Goal: Task Accomplishment & Management: Use online tool/utility

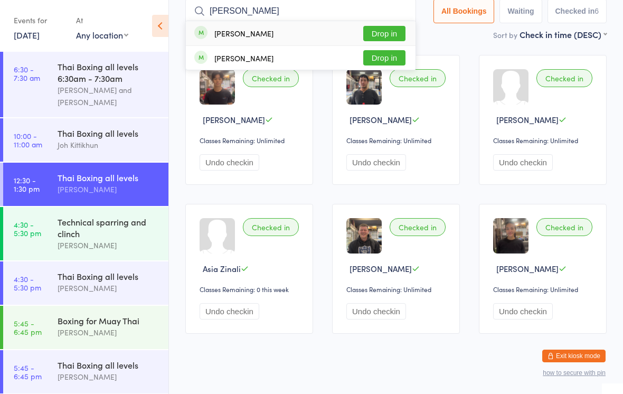
type input "[PERSON_NAME]"
click at [374, 31] on button "Drop in" at bounding box center [384, 33] width 42 height 15
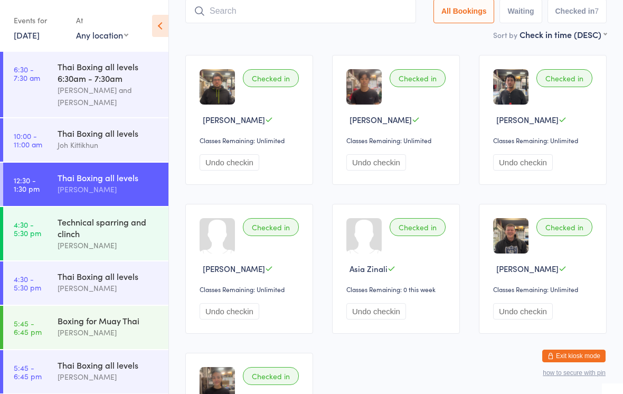
click at [121, 236] on div "Technical sparring and clinch" at bounding box center [109, 227] width 102 height 23
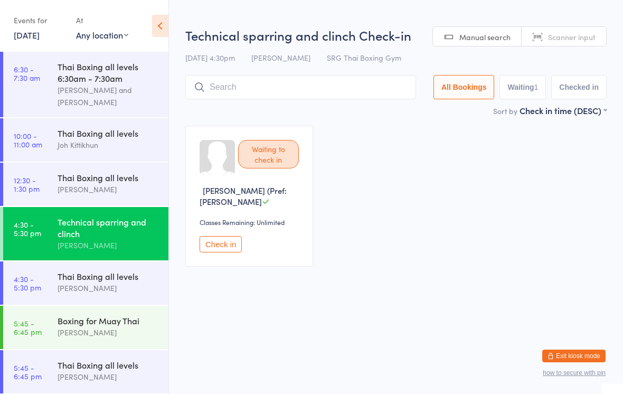
click at [135, 282] on div "Thai Boxing all levels" at bounding box center [109, 276] width 102 height 12
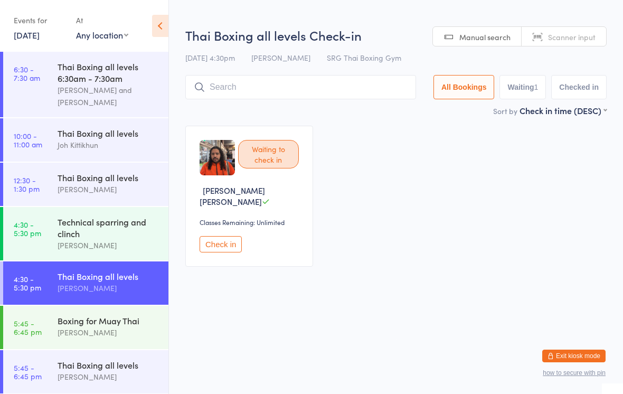
click at [218, 242] on button "Check in" at bounding box center [220, 244] width 42 height 16
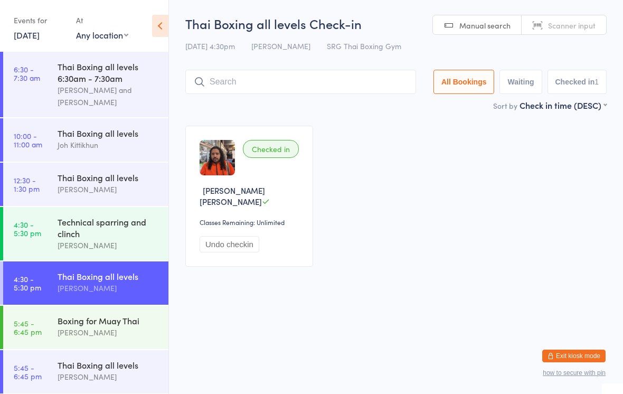
click at [306, 77] on input "search" at bounding box center [300, 82] width 231 height 24
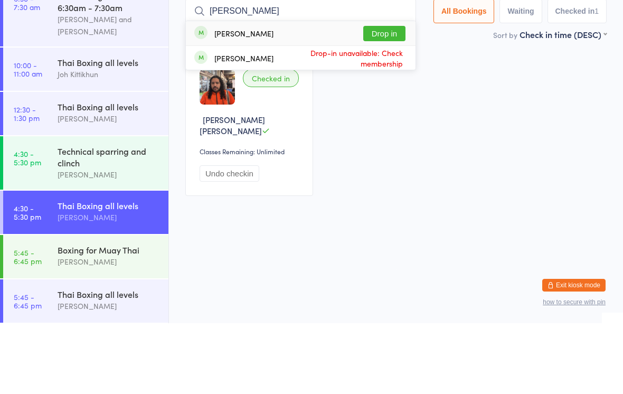
type input "[PERSON_NAME]"
click at [392, 97] on button "Drop in" at bounding box center [384, 104] width 42 height 15
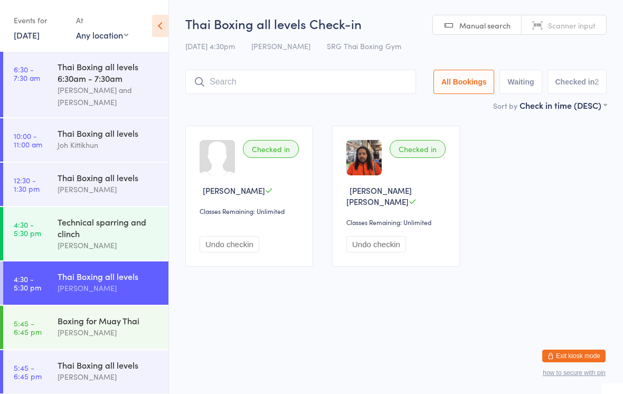
click at [346, 88] on input "search" at bounding box center [300, 82] width 231 height 24
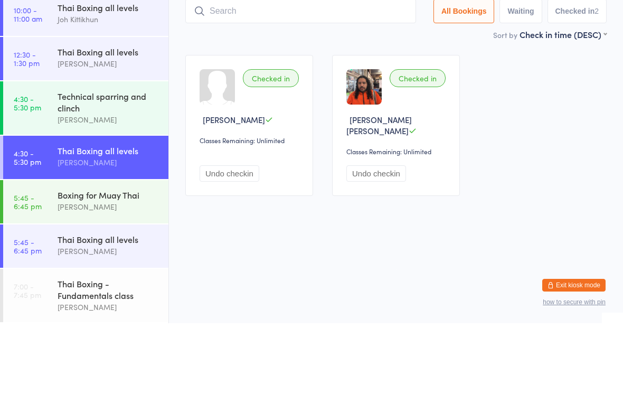
scroll to position [61, 0]
click at [120, 215] on div "Thai Boxing all levels" at bounding box center [109, 221] width 102 height 12
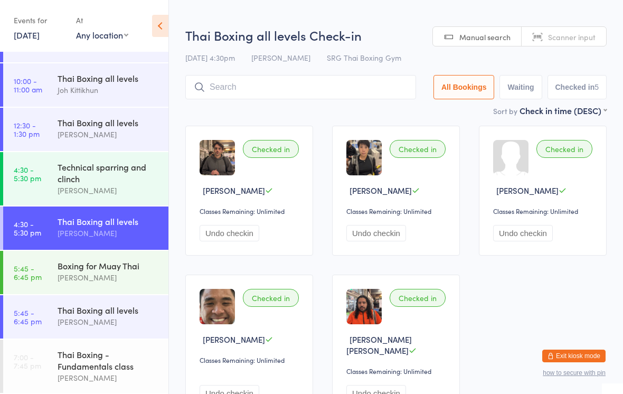
click at [369, 88] on input "search" at bounding box center [300, 87] width 231 height 24
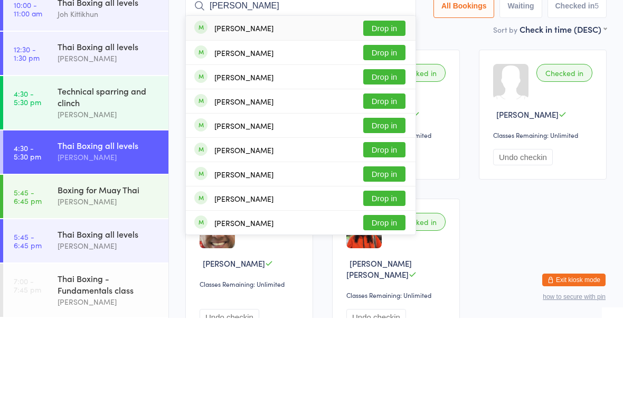
type input "[PERSON_NAME]"
click at [382, 97] on button "Drop in" at bounding box center [384, 104] width 42 height 15
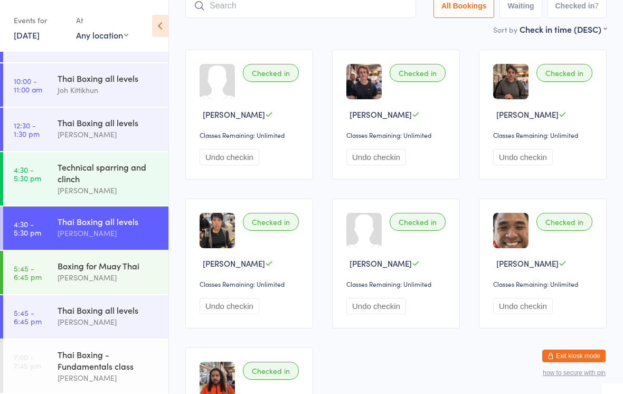
click at [265, 17] on input "search" at bounding box center [300, 6] width 231 height 24
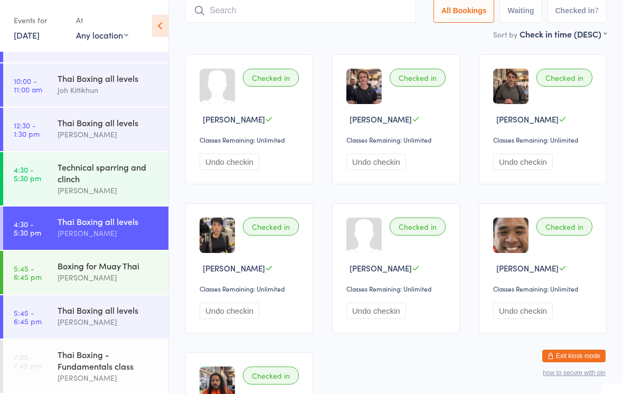
scroll to position [71, 0]
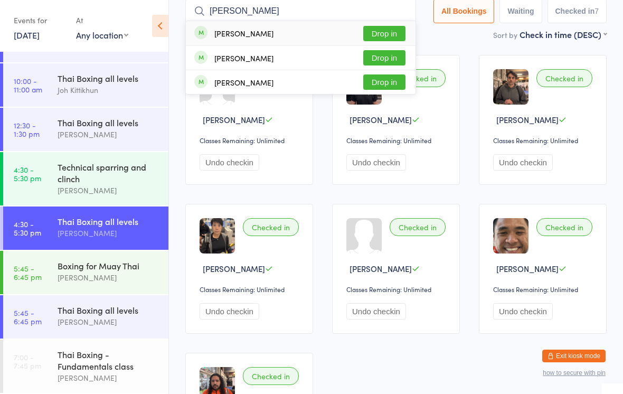
type input "[PERSON_NAME]"
click at [382, 35] on button "Drop in" at bounding box center [384, 33] width 42 height 15
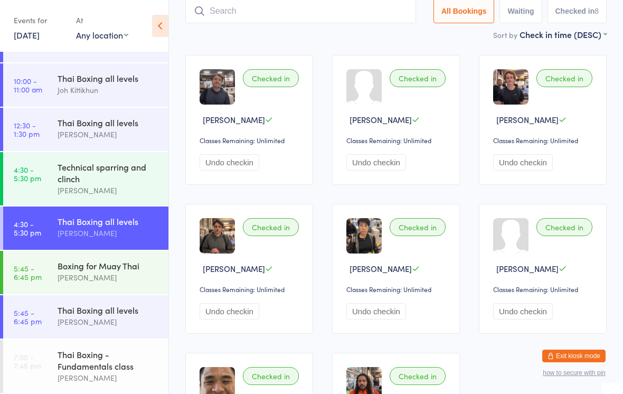
click at [326, 14] on input "search" at bounding box center [300, 11] width 231 height 24
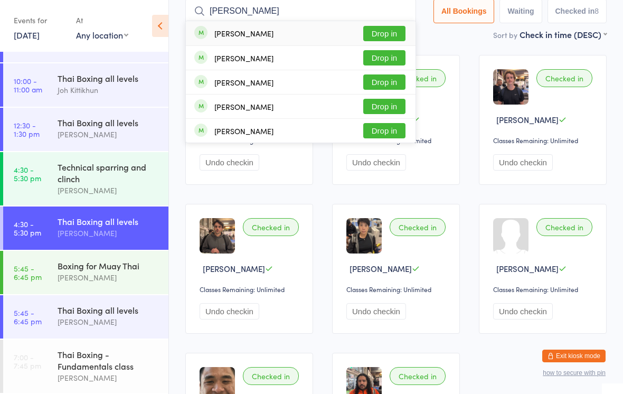
type input "[PERSON_NAME]"
click at [302, 33] on div "[PERSON_NAME] Drop in" at bounding box center [301, 33] width 230 height 24
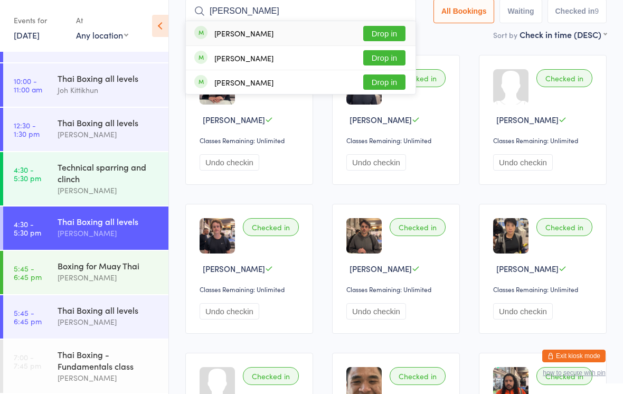
type input "[PERSON_NAME]"
click at [372, 36] on button "Drop in" at bounding box center [384, 33] width 42 height 15
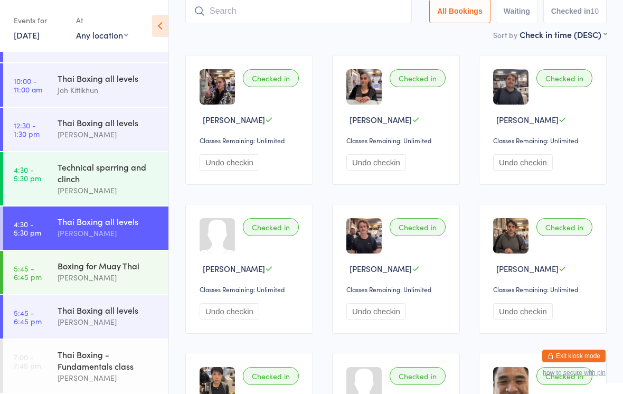
click at [29, 182] on link "4:30 - 5:30 pm Technical sparring and [PERSON_NAME]" at bounding box center [85, 178] width 165 height 53
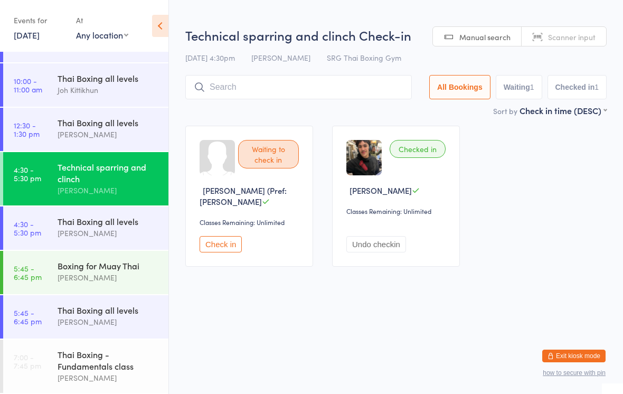
click at [372, 84] on input "search" at bounding box center [298, 87] width 226 height 24
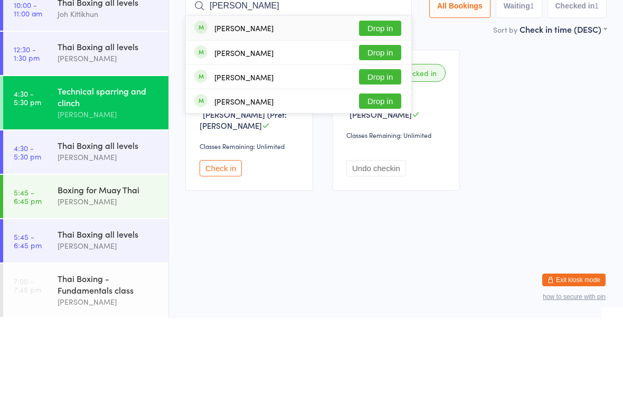
type input "[PERSON_NAME]"
click at [389, 145] on button "Drop in" at bounding box center [380, 152] width 42 height 15
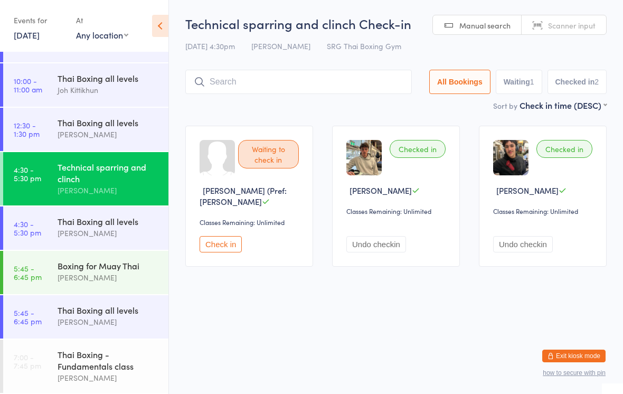
click at [236, 82] on input "search" at bounding box center [298, 82] width 226 height 24
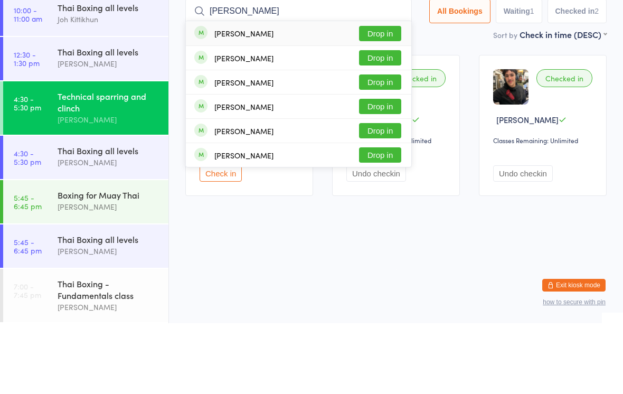
type input "[PERSON_NAME]"
click at [381, 121] on button "Drop in" at bounding box center [380, 128] width 42 height 15
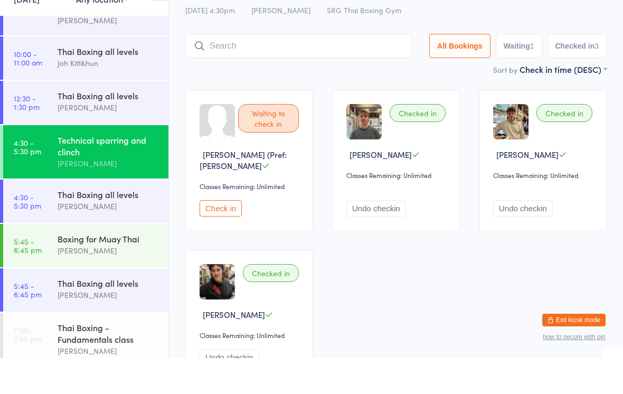
scroll to position [45, 0]
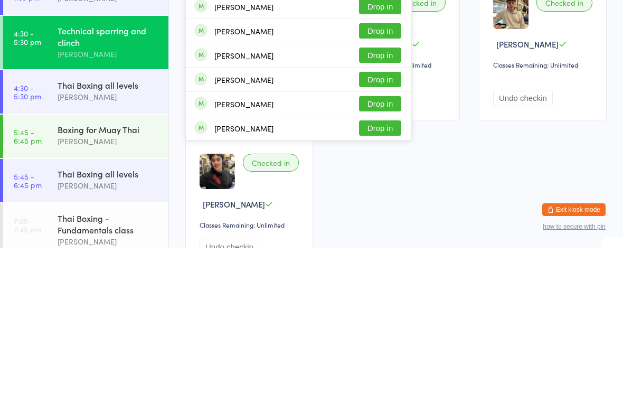
type input "Alexa"
click at [287, 214] on div "[PERSON_NAME] Drop in" at bounding box center [298, 226] width 225 height 24
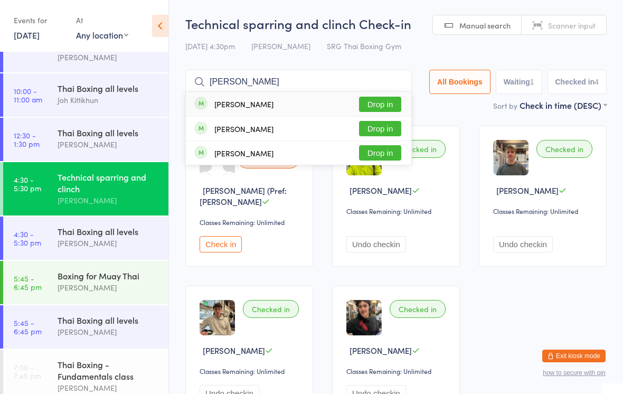
type input "[PERSON_NAME]"
click at [374, 127] on button "Drop in" at bounding box center [380, 128] width 42 height 15
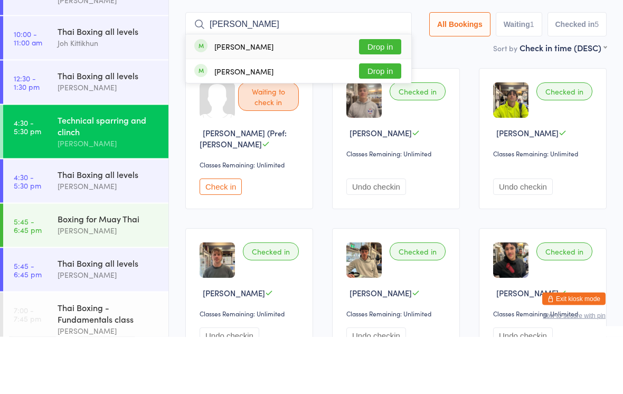
type input "[PERSON_NAME]"
click at [381, 97] on button "Drop in" at bounding box center [380, 104] width 42 height 15
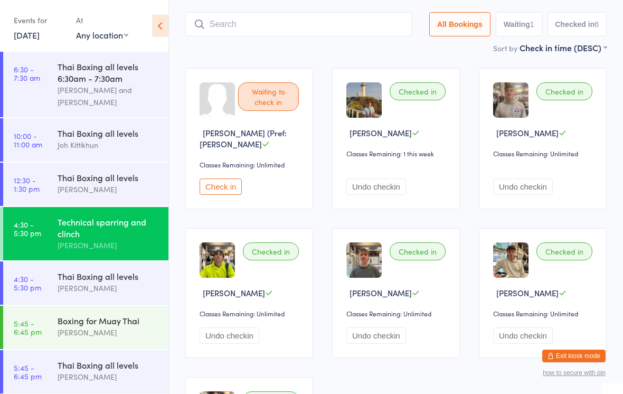
scroll to position [0, 0]
click at [103, 367] on div "Thai Boxing all levels" at bounding box center [109, 365] width 102 height 12
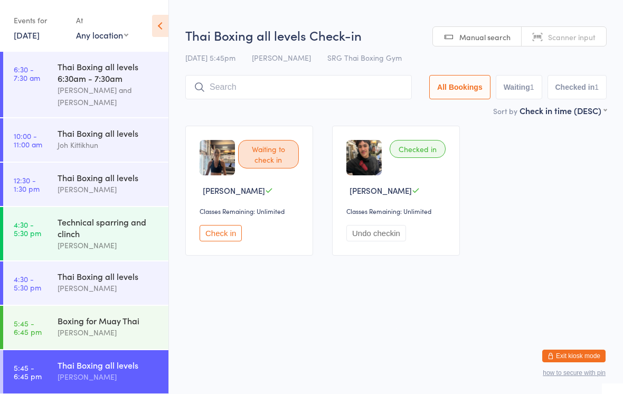
click at [356, 99] on input "search" at bounding box center [298, 87] width 226 height 24
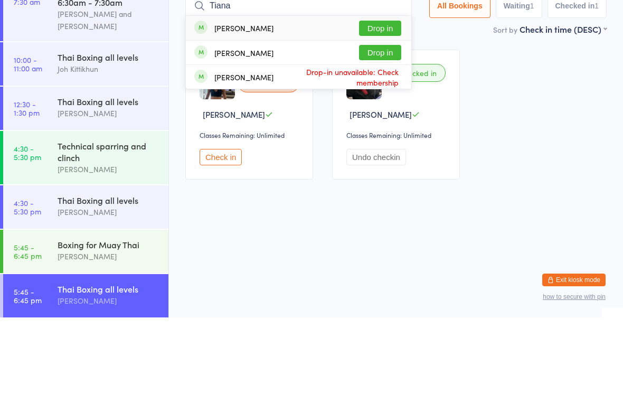
type input "Tiana"
click at [393, 97] on button "Drop in" at bounding box center [380, 104] width 42 height 15
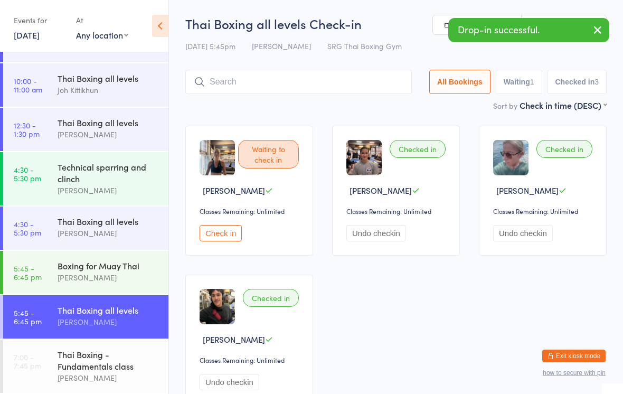
scroll to position [61, 0]
click at [131, 191] on div "[PERSON_NAME]" at bounding box center [109, 190] width 102 height 12
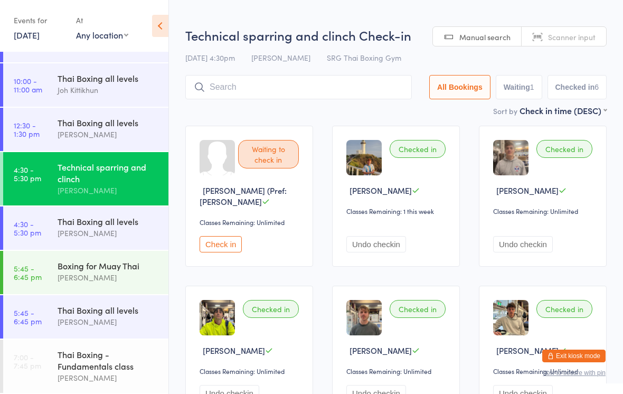
click at [131, 223] on div "Thai Boxing all levels" at bounding box center [109, 221] width 102 height 12
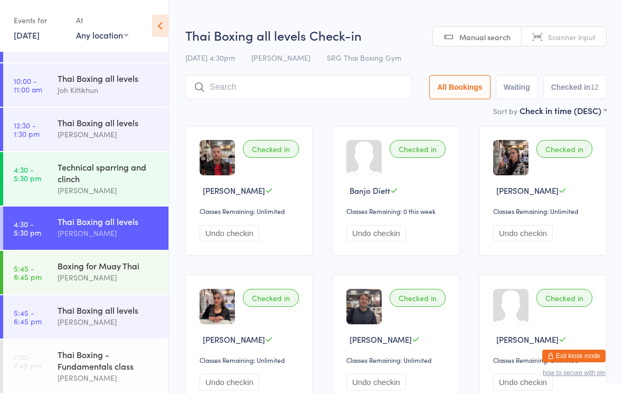
click at [111, 327] on div "Thai Boxing all levels [PERSON_NAME]" at bounding box center [113, 316] width 111 height 42
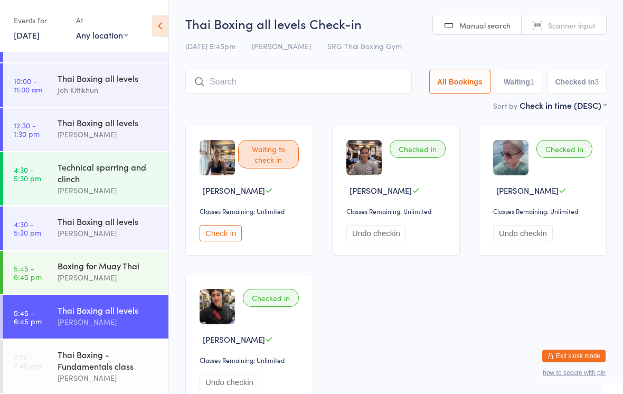
click at [108, 308] on div "Thai Boxing all levels" at bounding box center [109, 310] width 102 height 12
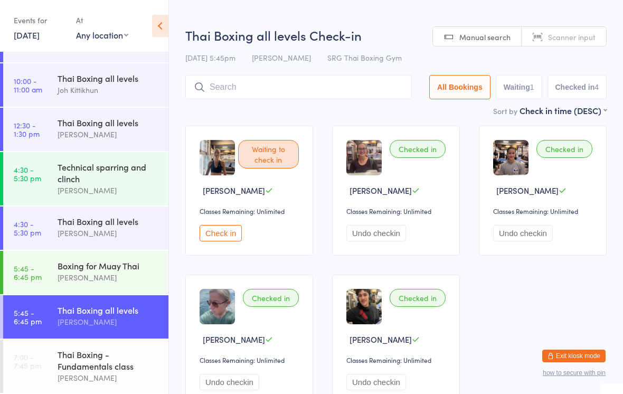
click at [276, 86] on input "search" at bounding box center [298, 87] width 226 height 24
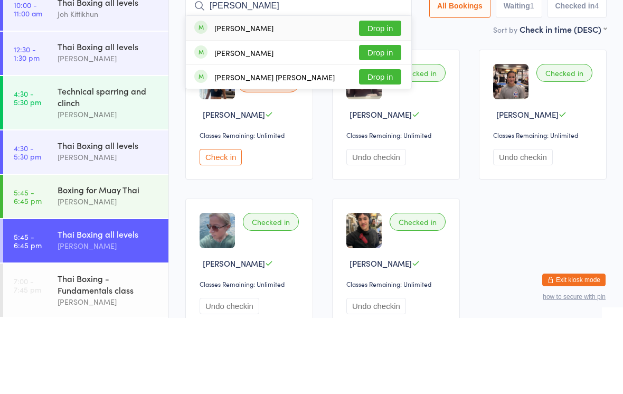
type input "[PERSON_NAME]"
click at [384, 97] on button "Drop in" at bounding box center [380, 104] width 42 height 15
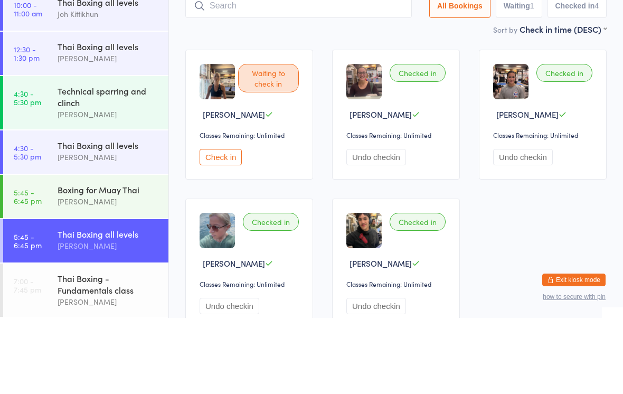
scroll to position [76, 0]
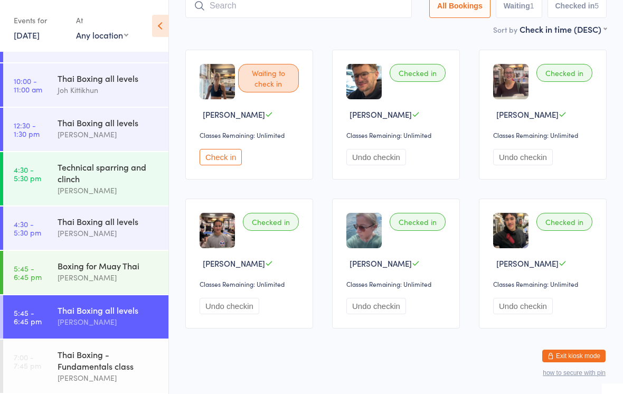
click at [248, 10] on input "search" at bounding box center [298, 6] width 226 height 24
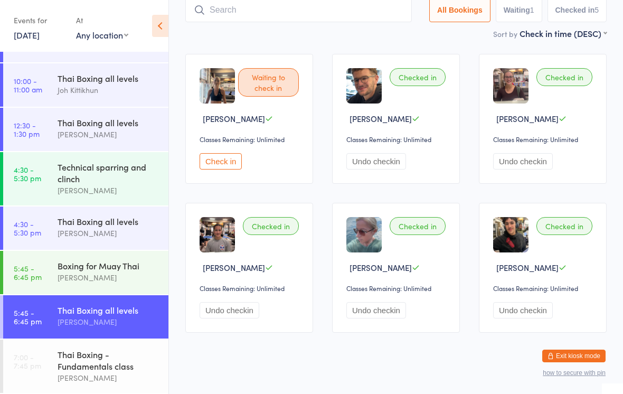
scroll to position [71, 0]
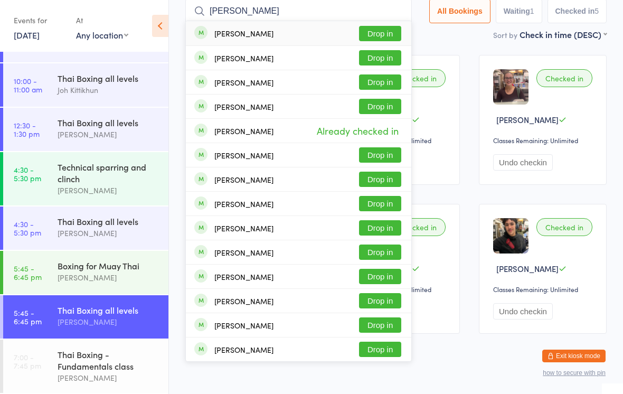
type input "[PERSON_NAME]"
click at [376, 31] on button "Drop in" at bounding box center [380, 33] width 42 height 15
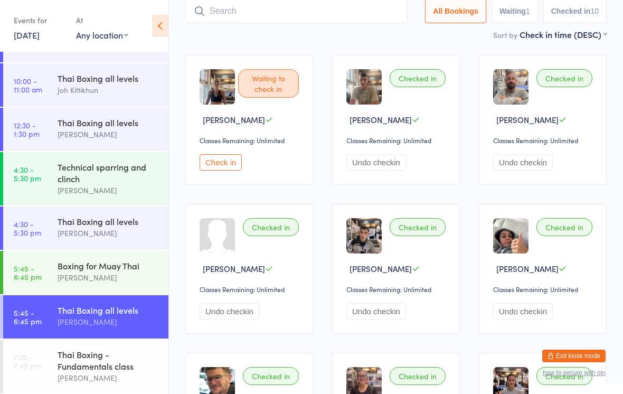
click at [328, 17] on input "search" at bounding box center [296, 11] width 222 height 24
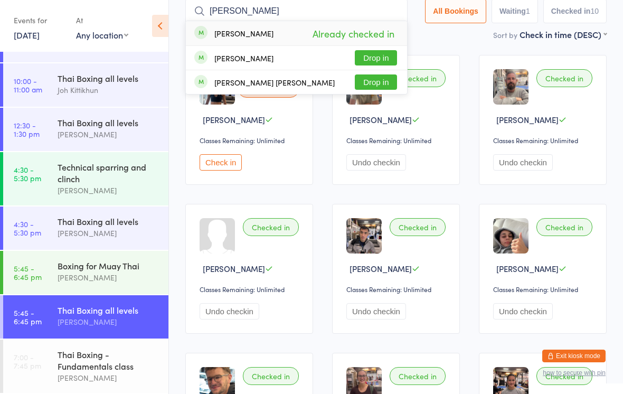
type input "[PERSON_NAME]"
click at [381, 57] on button "Drop in" at bounding box center [376, 57] width 42 height 15
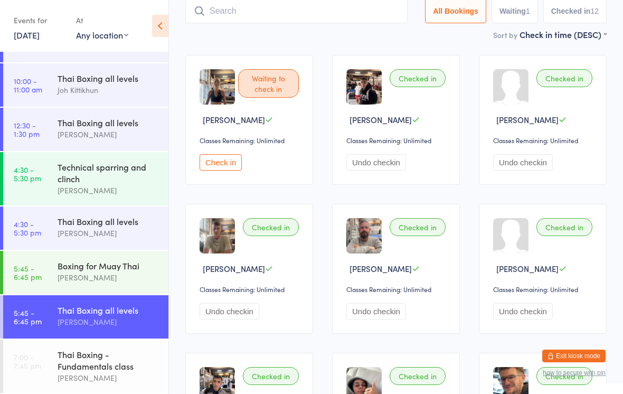
type input "N"
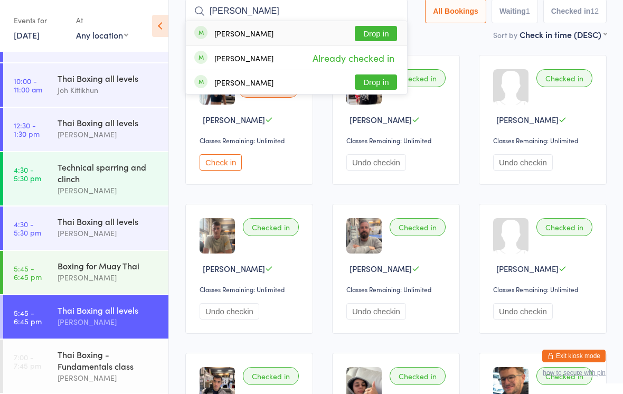
type input "[PERSON_NAME]"
click at [377, 33] on button "Drop in" at bounding box center [376, 33] width 42 height 15
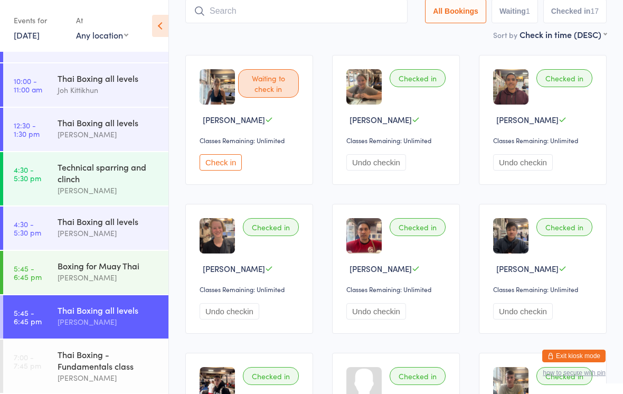
click at [238, 13] on input "search" at bounding box center [296, 11] width 222 height 24
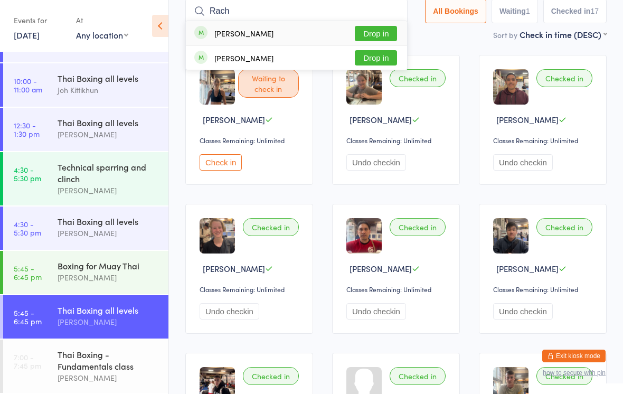
type input "Rach"
click at [384, 31] on button "Drop in" at bounding box center [376, 33] width 42 height 15
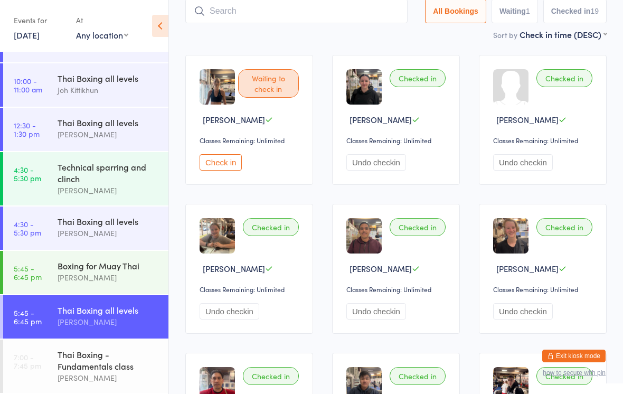
click at [345, 23] on input "search" at bounding box center [296, 11] width 222 height 24
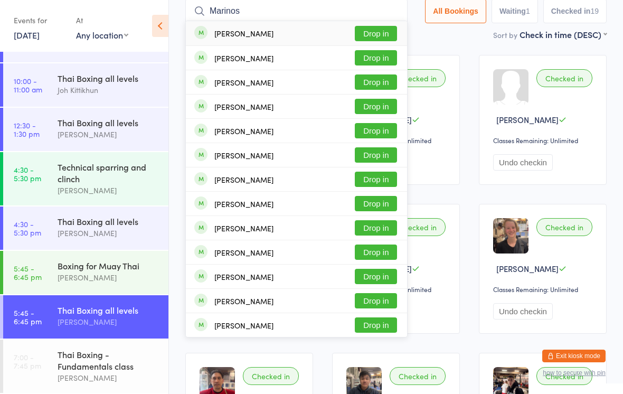
type input "Marinos"
click at [368, 41] on button "Drop in" at bounding box center [376, 33] width 42 height 15
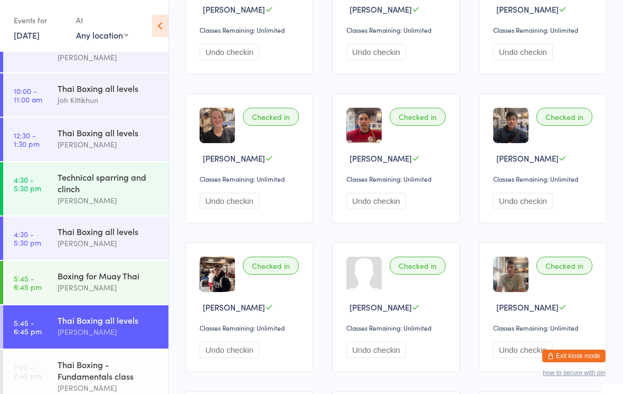
scroll to position [349, 0]
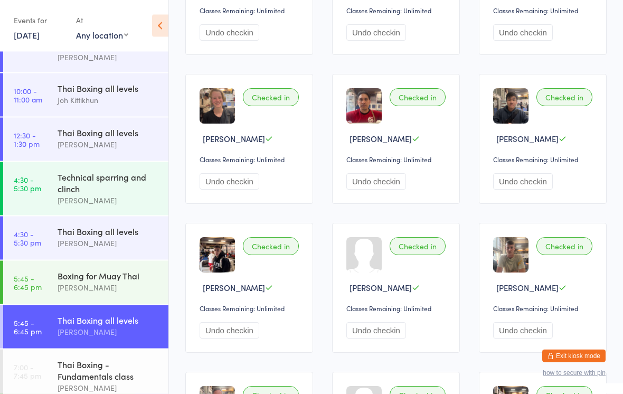
click at [90, 280] on div "Boxing for Muay Thai" at bounding box center [109, 276] width 102 height 12
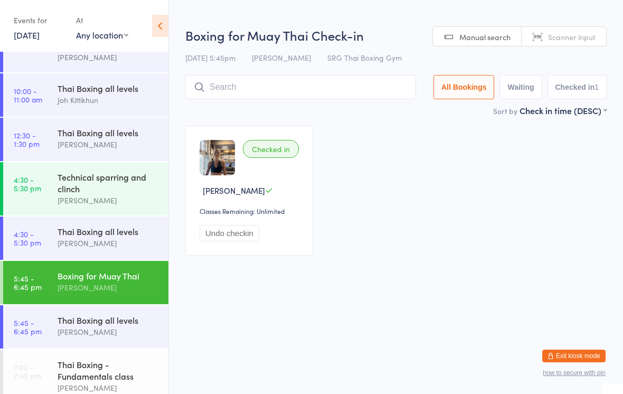
click at [225, 92] on input "search" at bounding box center [300, 87] width 231 height 24
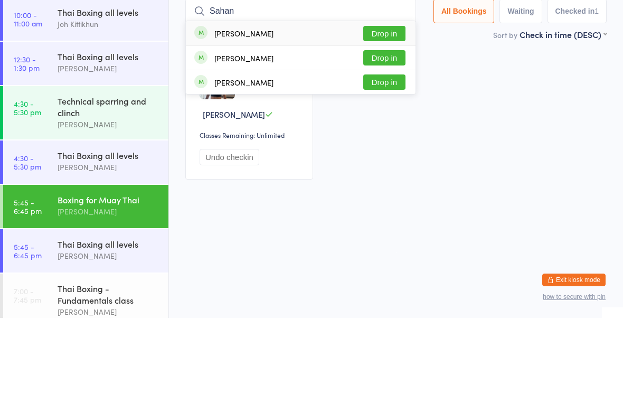
type input "Sahan"
click at [376, 102] on button "Drop in" at bounding box center [384, 109] width 42 height 15
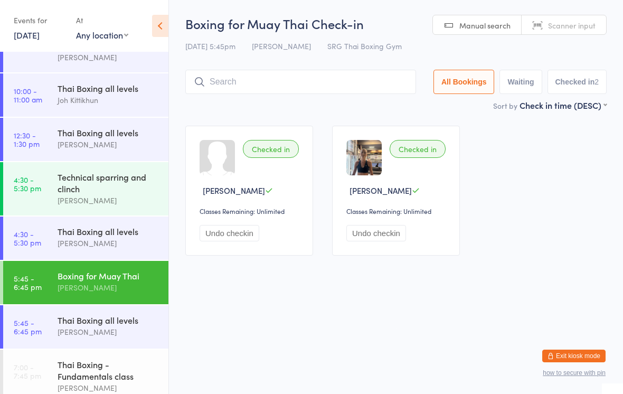
click at [121, 326] on div "Thai Boxing all levels" at bounding box center [109, 320] width 102 height 12
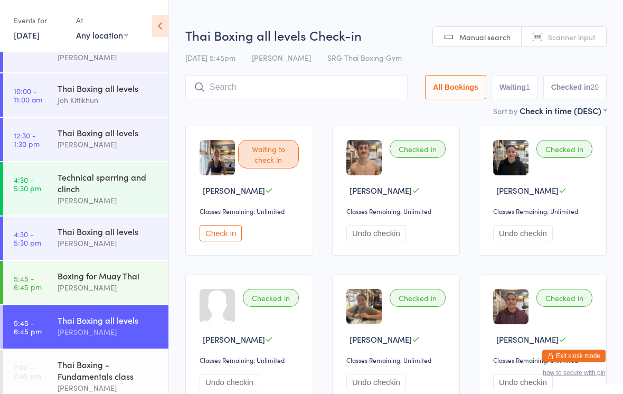
click at [303, 96] on input "search" at bounding box center [296, 87] width 222 height 24
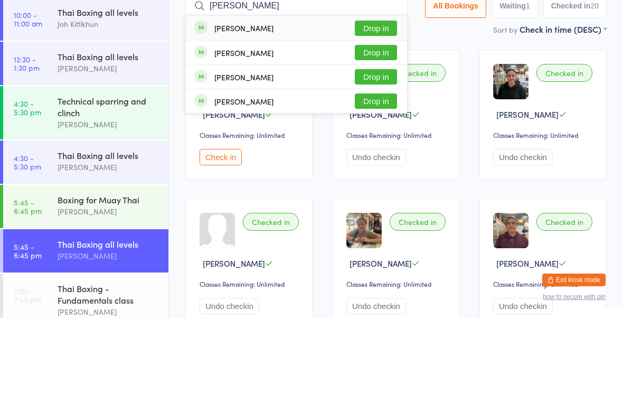
type input "[PERSON_NAME]"
click at [373, 121] on button "Drop in" at bounding box center [376, 128] width 42 height 15
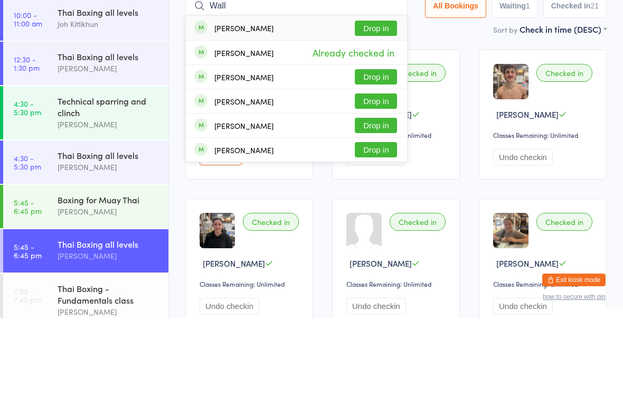
type input "Wall"
click at [386, 97] on button "Drop in" at bounding box center [376, 104] width 42 height 15
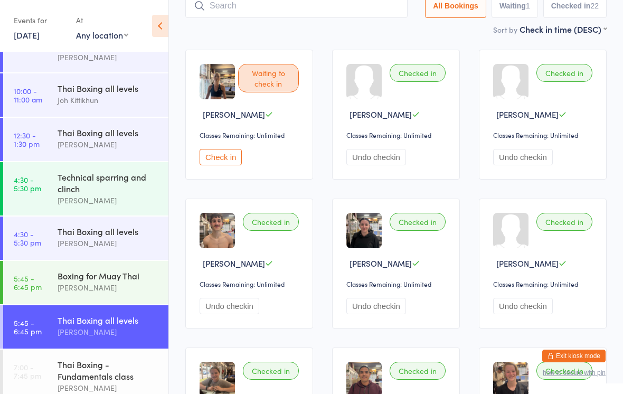
click at [288, 7] on input "search" at bounding box center [296, 6] width 222 height 24
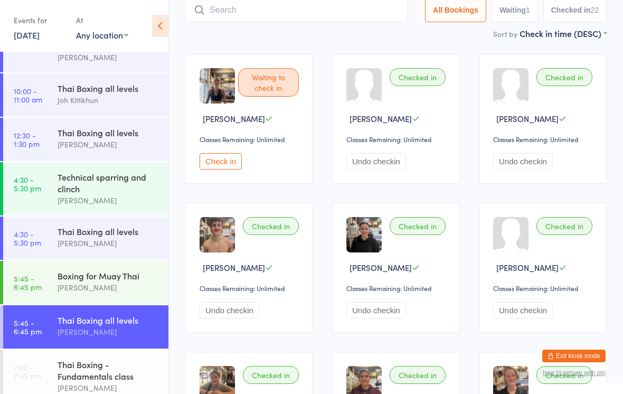
scroll to position [71, 0]
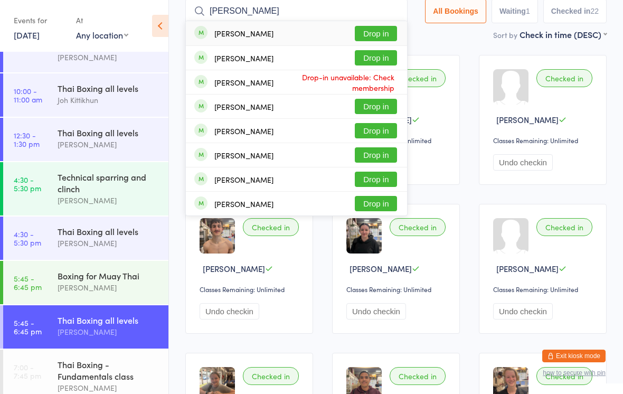
type input "[PERSON_NAME]"
click at [375, 40] on button "Drop in" at bounding box center [376, 33] width 42 height 15
